Goal: Task Accomplishment & Management: Manage account settings

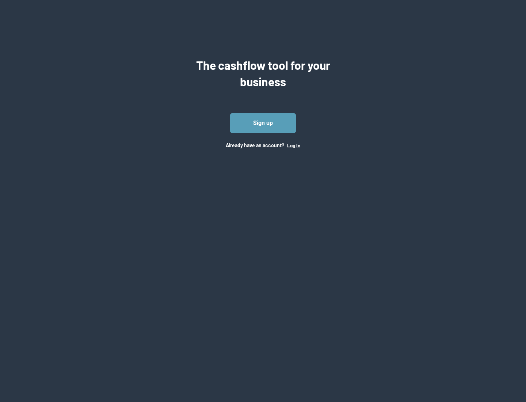
click at [293, 145] on button "Log In" at bounding box center [293, 145] width 13 height 6
